Goal: Information Seeking & Learning: Find specific fact

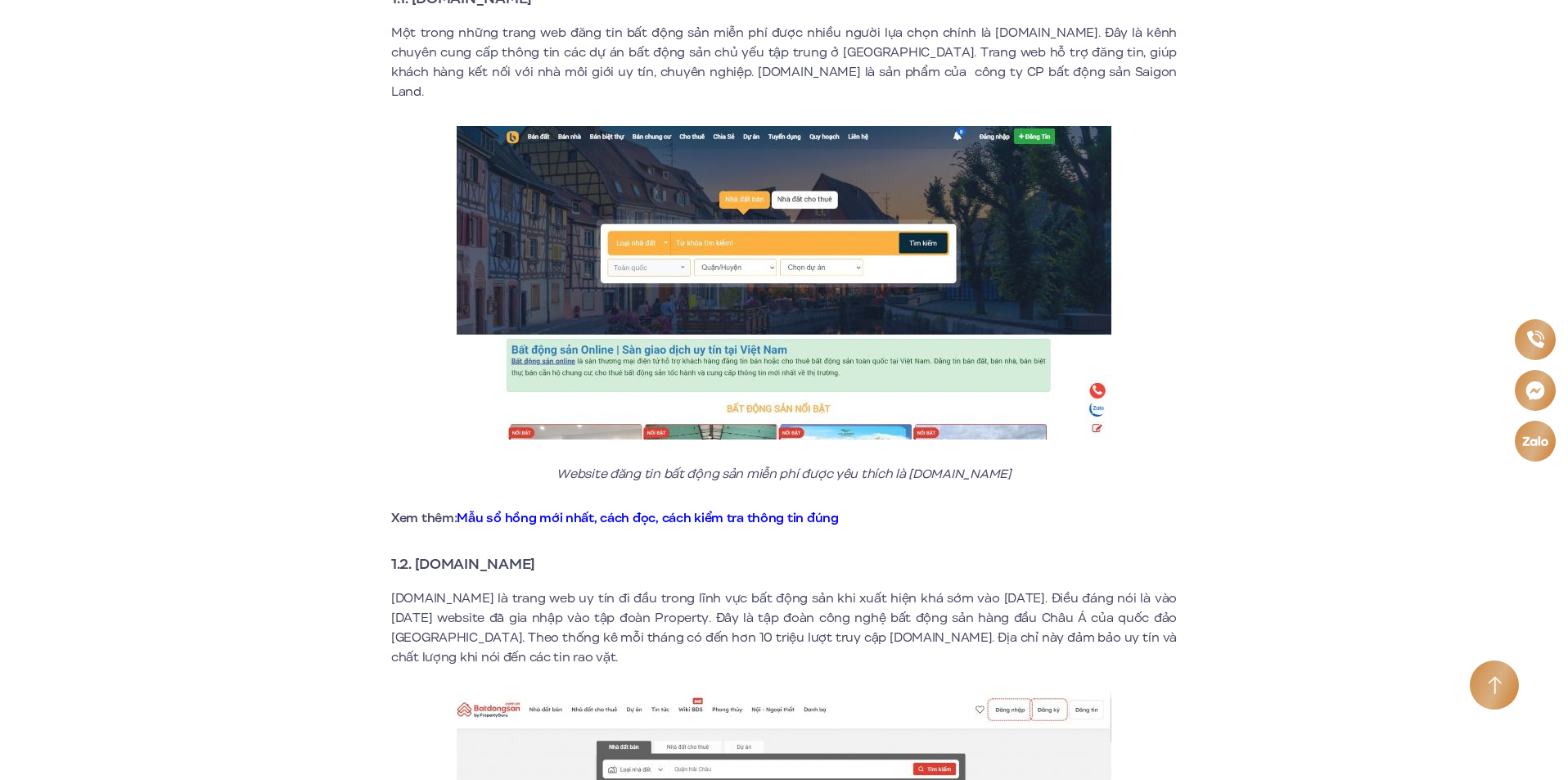
scroll to position [491, 0]
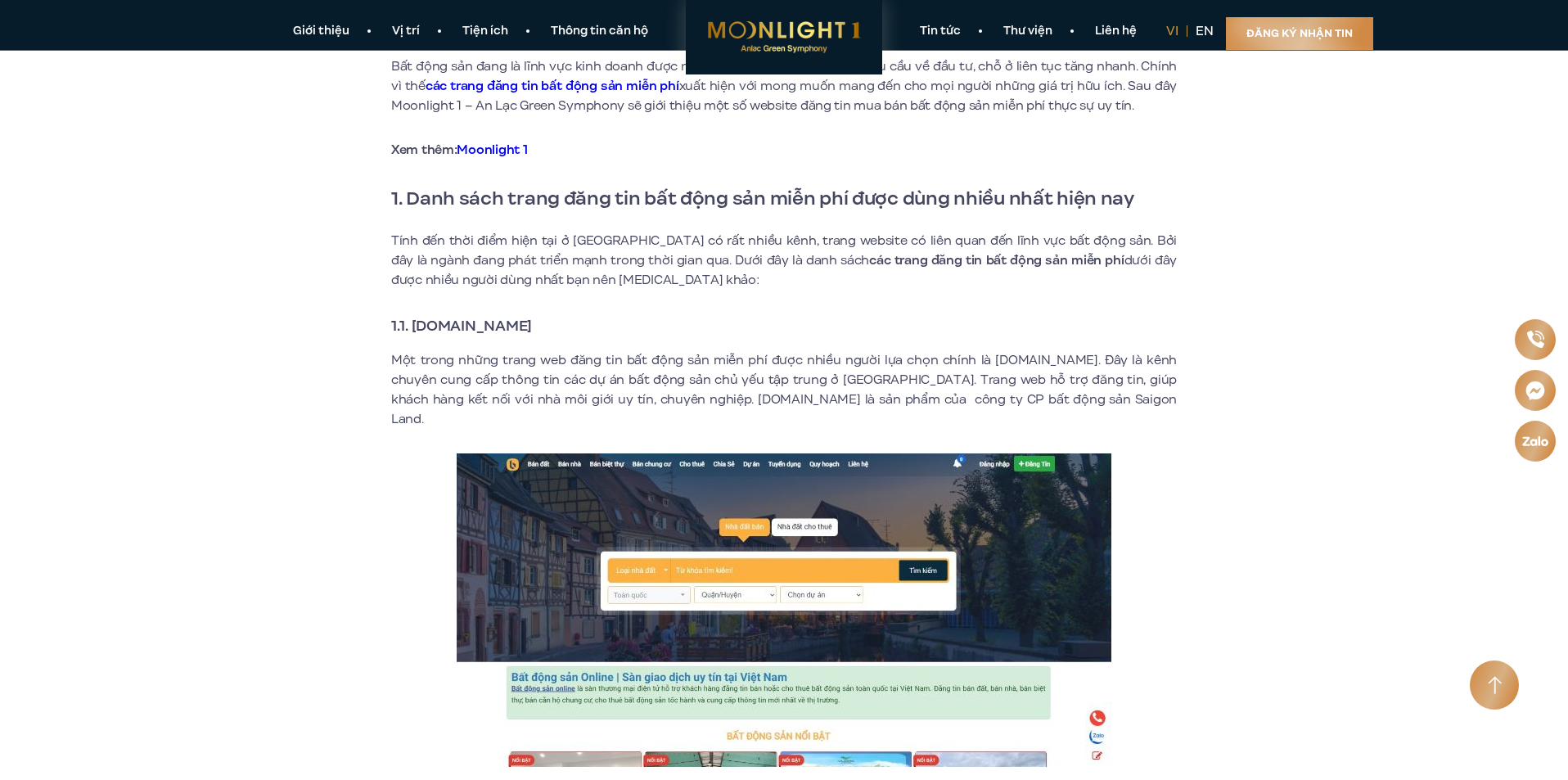
click at [532, 327] on strong "1.1. [DOMAIN_NAME]" at bounding box center [462, 326] width 141 height 21
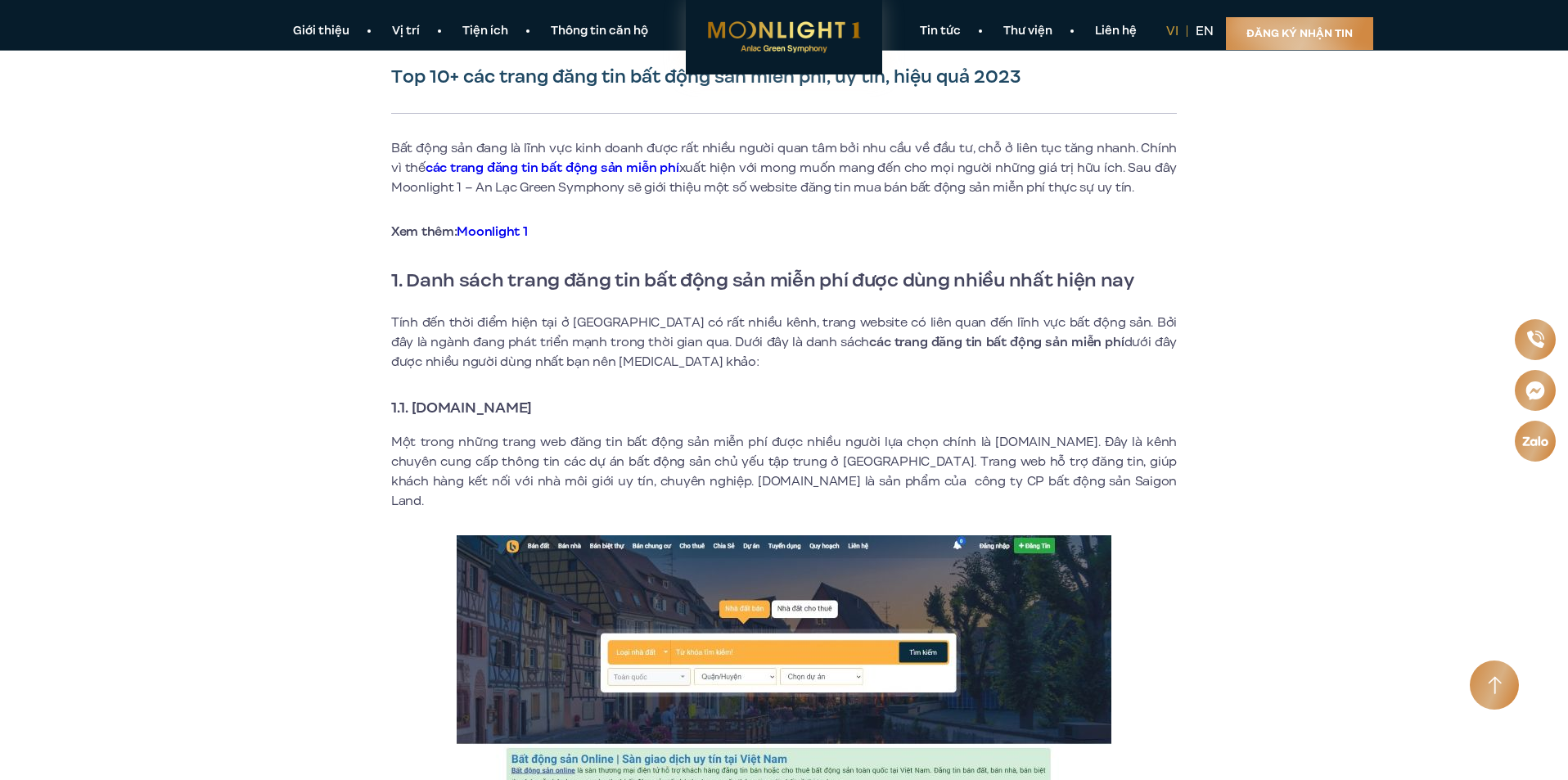
drag, startPoint x: 571, startPoint y: 404, endPoint x: 416, endPoint y: 398, distance: 155.1
click at [416, 398] on h3 "1.1. [DOMAIN_NAME]" at bounding box center [784, 408] width 786 height 23
copy strong "[DOMAIN_NAME]"
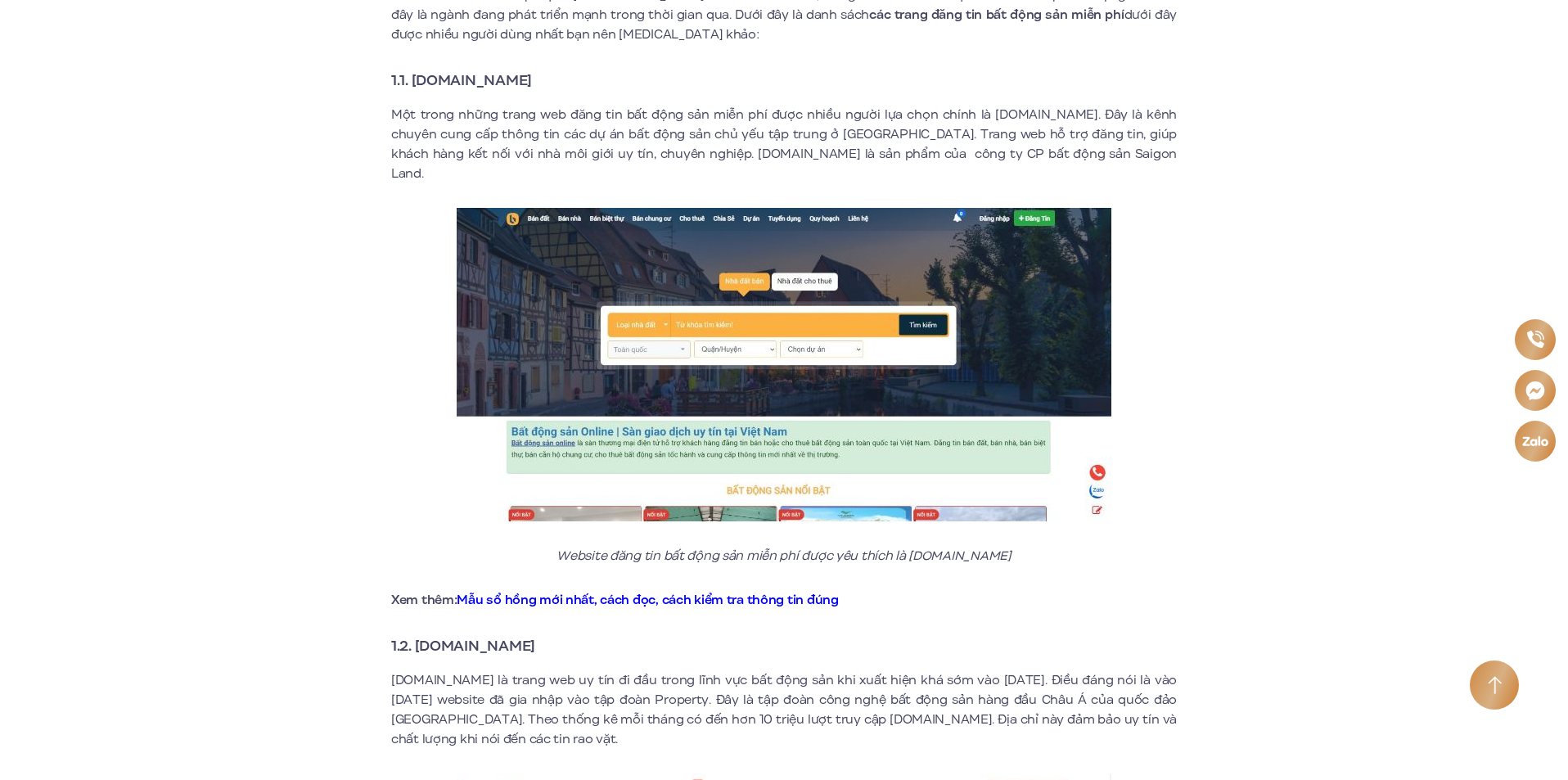
scroll to position [900, 0]
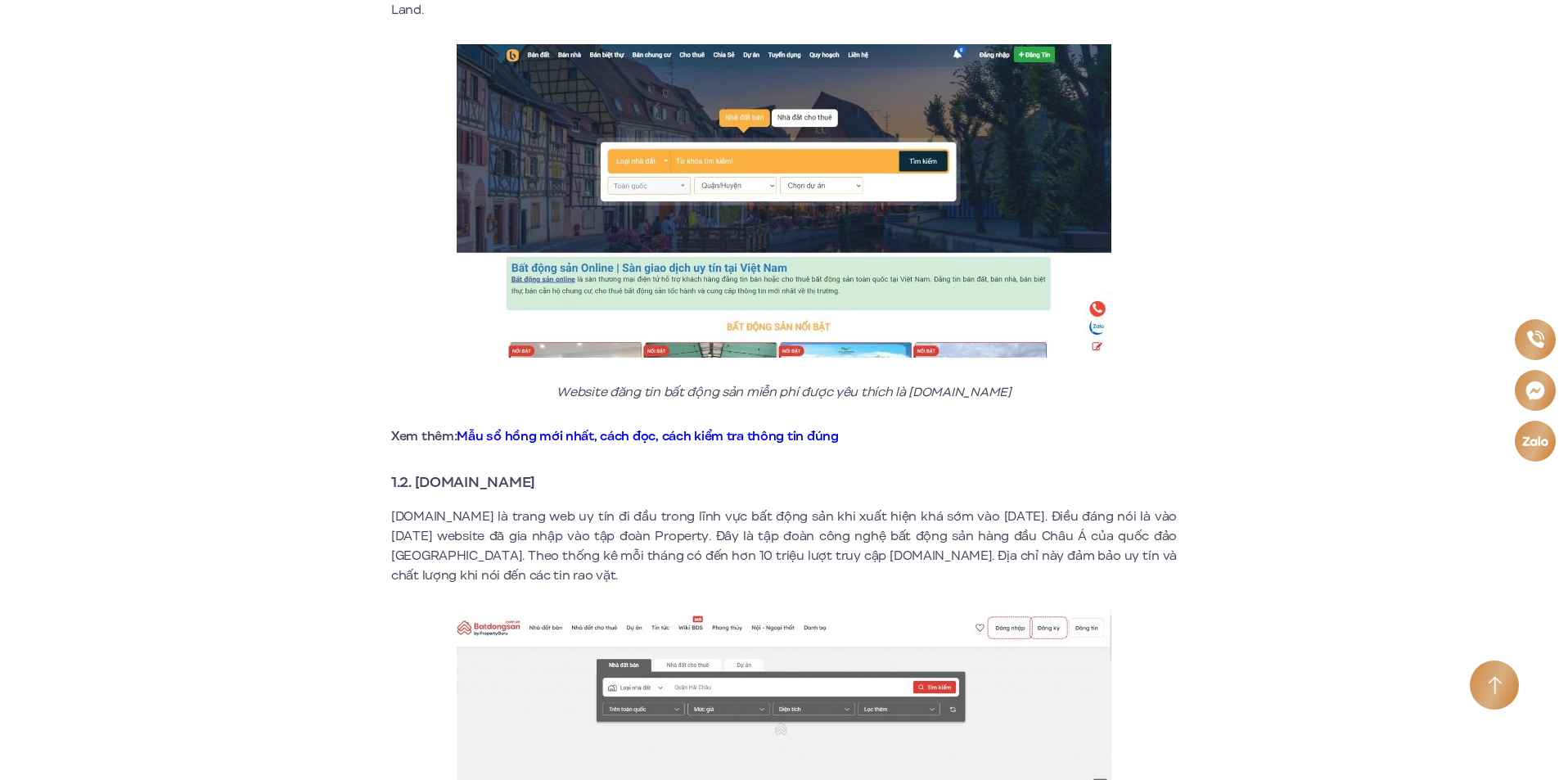
drag, startPoint x: 552, startPoint y: 461, endPoint x: 418, endPoint y: 456, distance: 134.1
click at [418, 471] on h3 "1.2. [DOMAIN_NAME]" at bounding box center [784, 482] width 786 height 23
copy strong "[DOMAIN_NAME]"
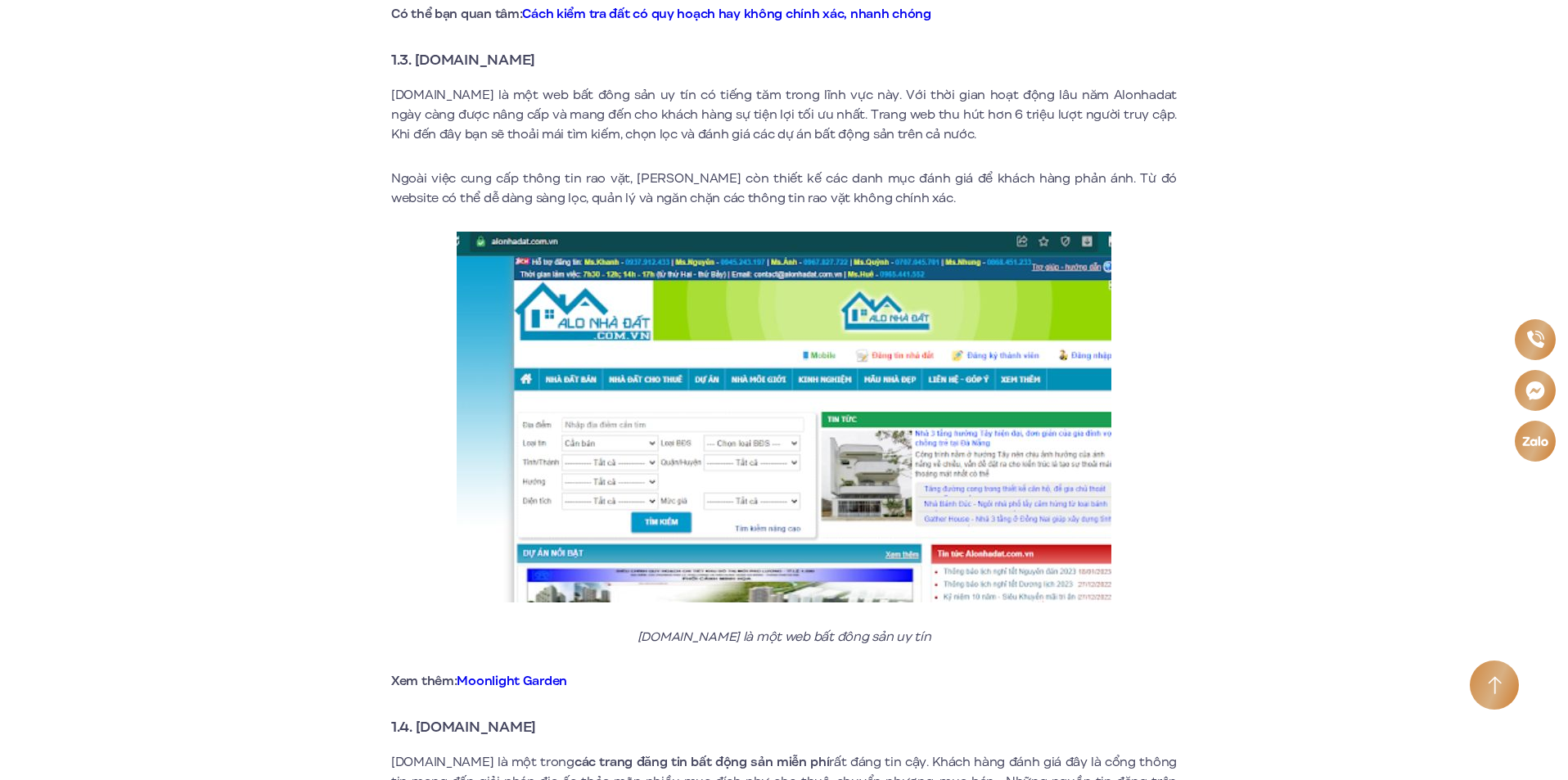
scroll to position [2046, 0]
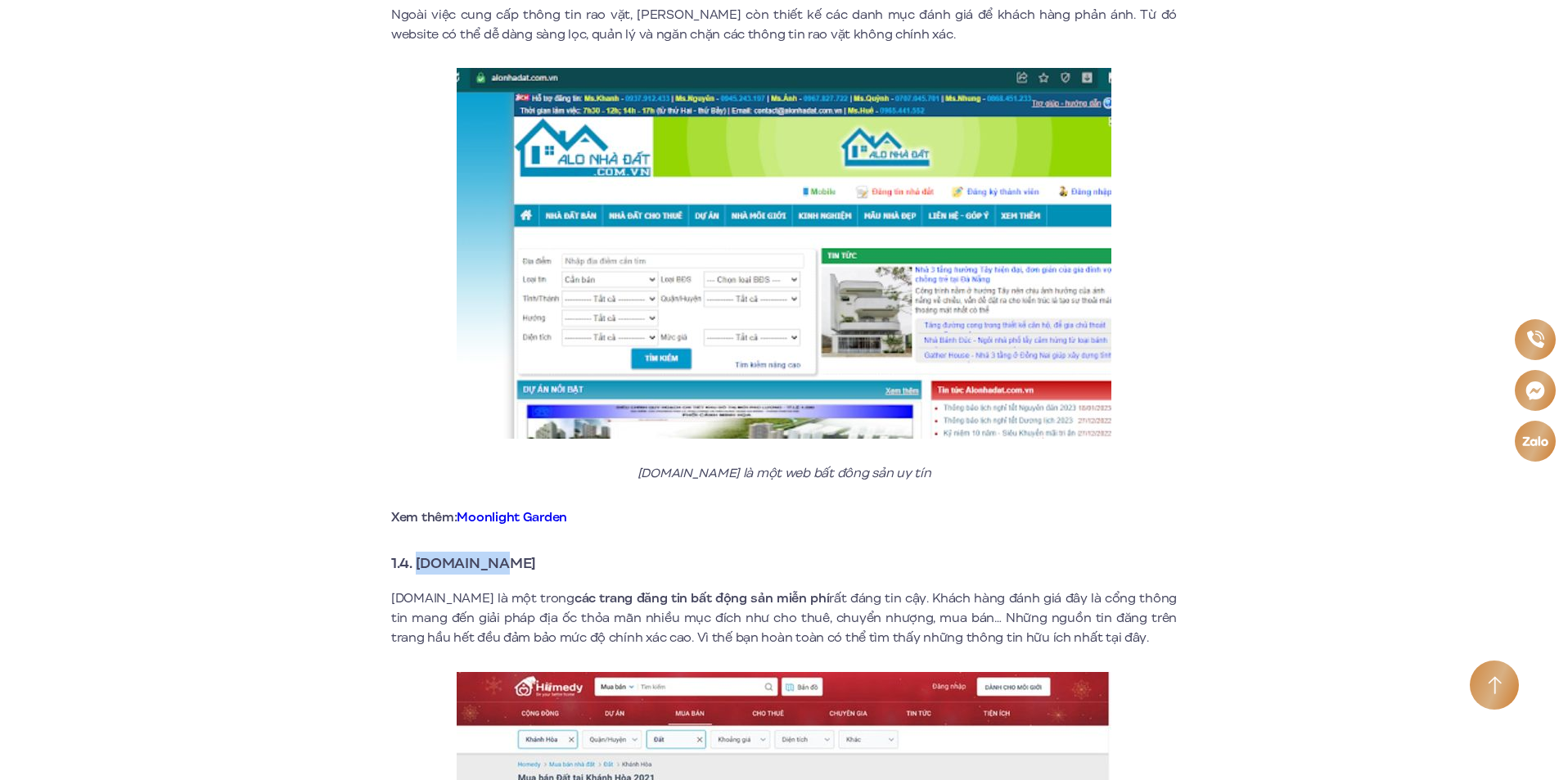
drag, startPoint x: 544, startPoint y: 542, endPoint x: 419, endPoint y: 530, distance: 125.6
copy strong "[DOMAIN_NAME]"
